Goal: Task Accomplishment & Management: Manage account settings

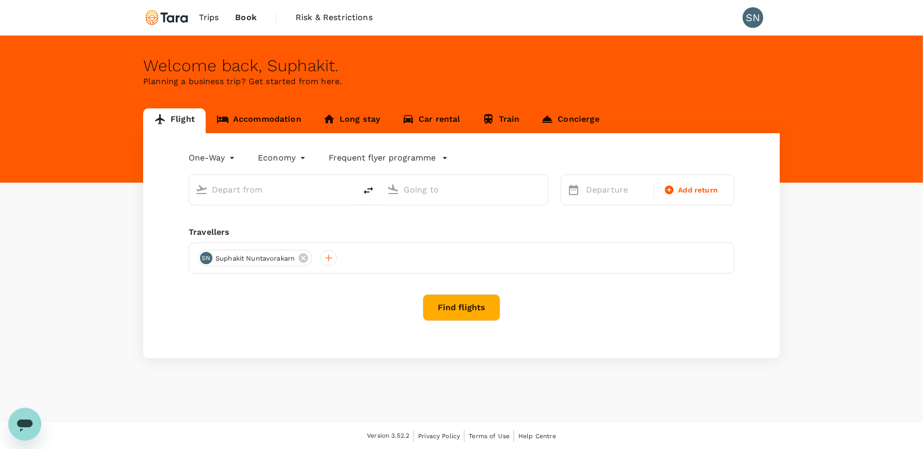
type input "roundtrip"
type input "[PERSON_NAME] Intl (DMK)"
type input "Singapore Changi (SIN)"
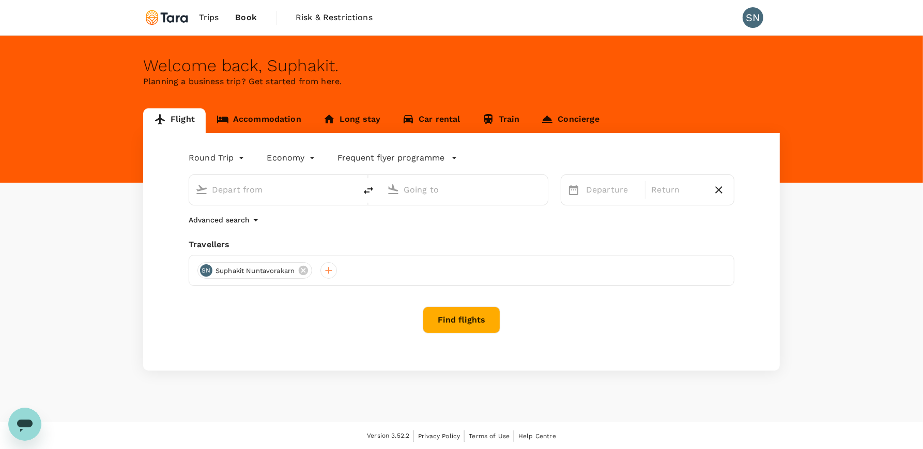
type input "[PERSON_NAME] Intl (DMK)"
type input "Singapore Changi (SIN)"
click at [208, 19] on span "Trips" at bounding box center [209, 17] width 20 height 12
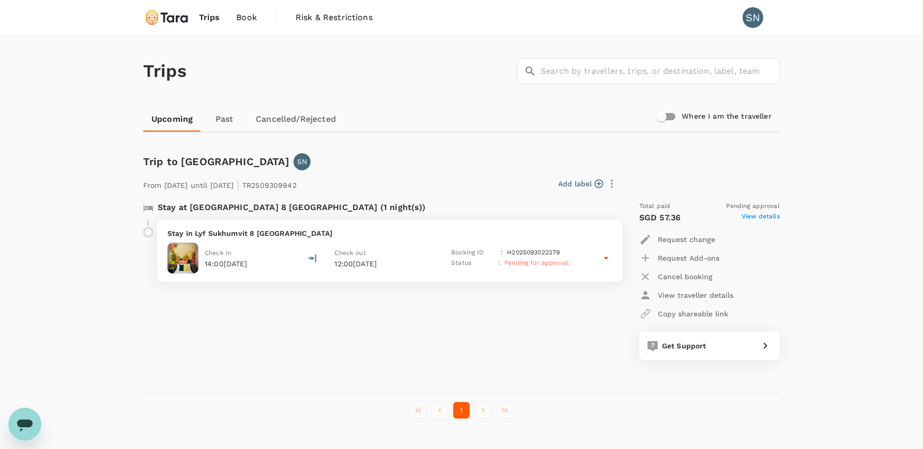
click at [666, 277] on p "Cancel booking" at bounding box center [685, 277] width 55 height 10
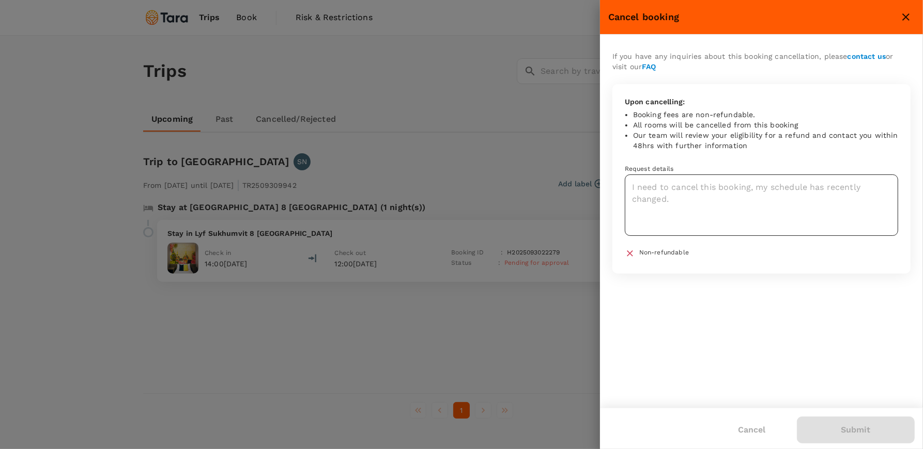
click at [693, 190] on textarea at bounding box center [761, 205] width 273 height 61
click at [908, 17] on icon "close" at bounding box center [906, 17] width 12 height 12
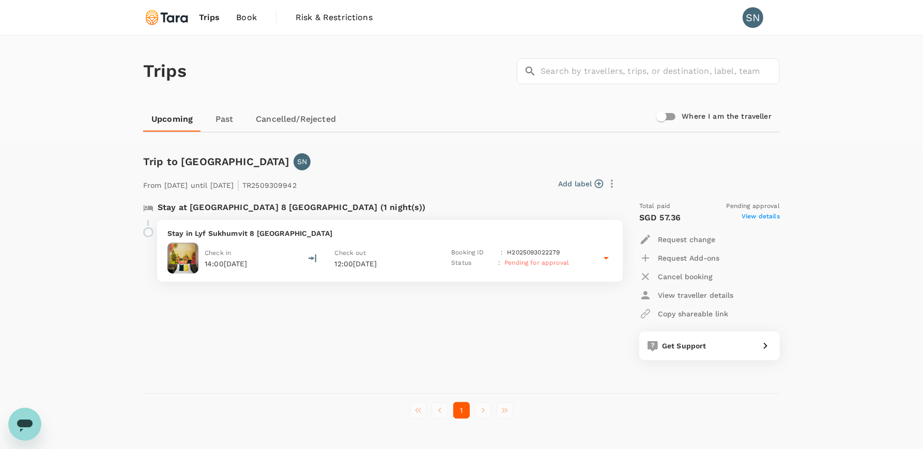
click at [610, 255] on icon at bounding box center [606, 258] width 12 height 12
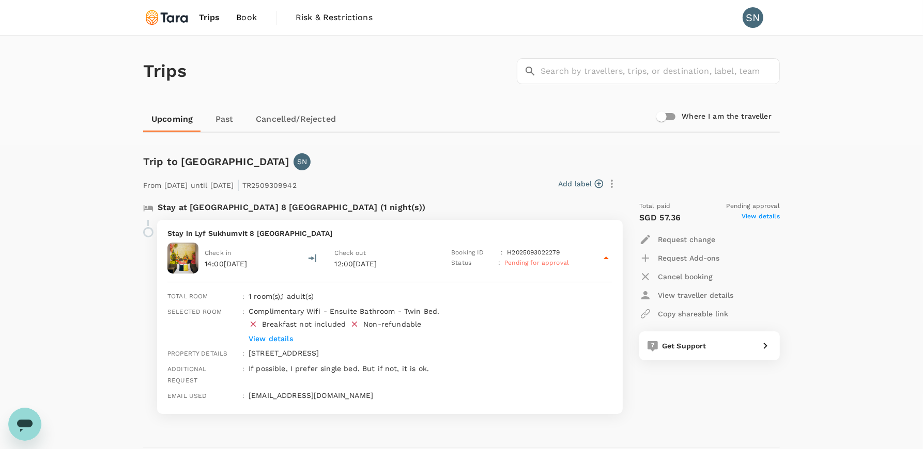
click at [610, 255] on icon at bounding box center [606, 258] width 12 height 12
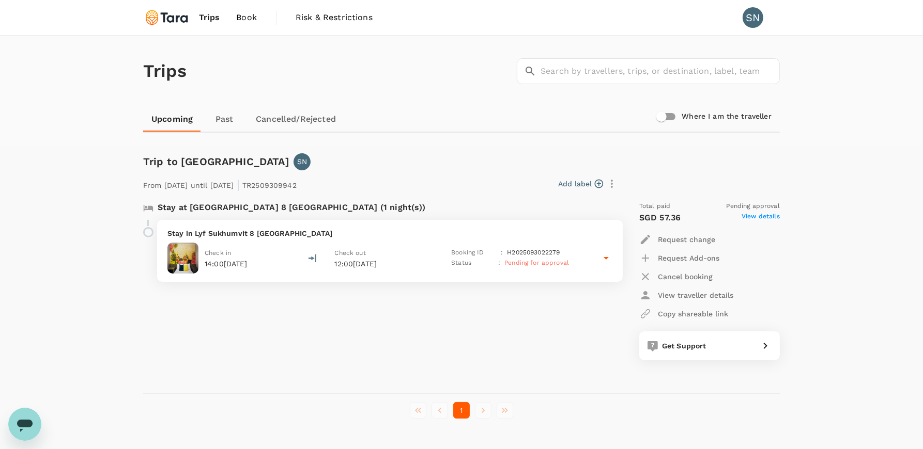
click at [673, 275] on p "Cancel booking" at bounding box center [685, 277] width 55 height 10
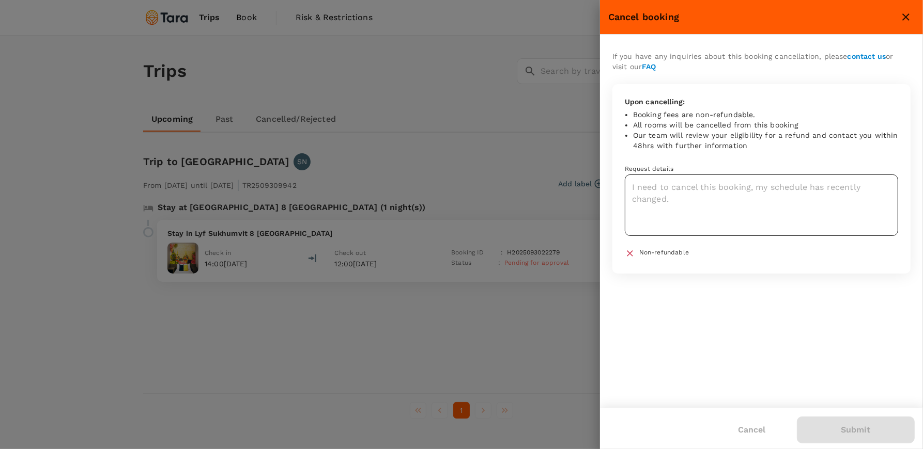
click at [690, 194] on textarea at bounding box center [761, 205] width 273 height 61
type textarea "i"
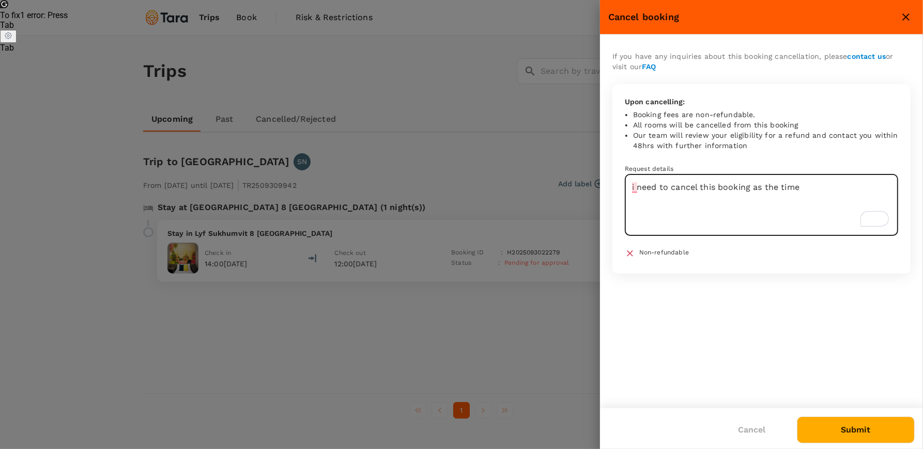
type textarea "i need to cancel this booking as the time"
click at [753, 434] on button "Cancel" at bounding box center [752, 430] width 56 height 26
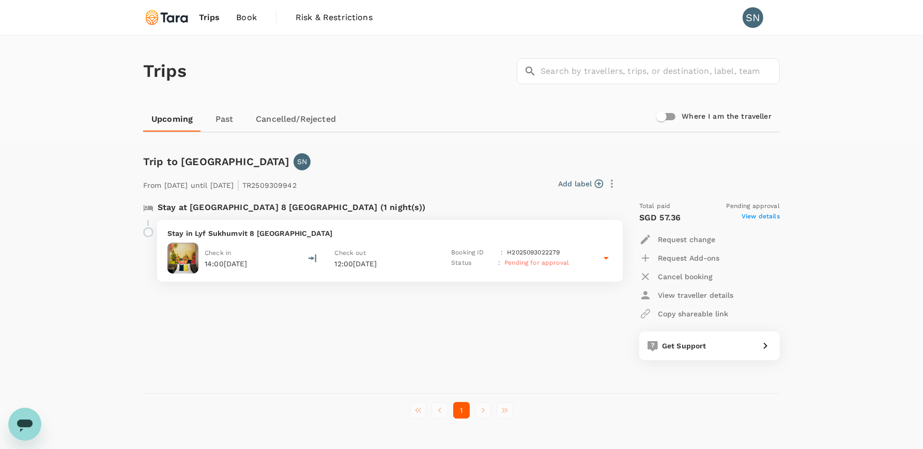
click at [600, 257] on icon at bounding box center [606, 258] width 12 height 12
